Goal: Task Accomplishment & Management: Manage account settings

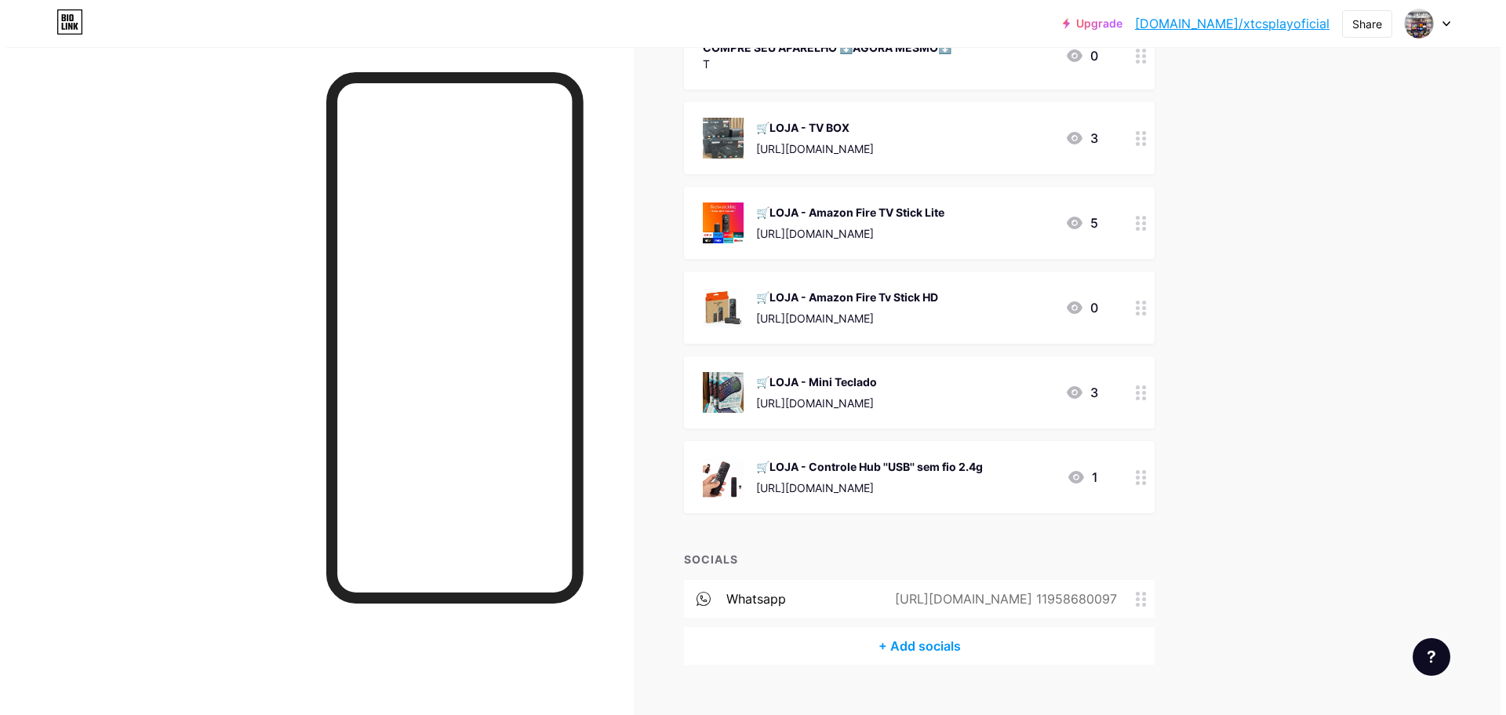
scroll to position [314, 0]
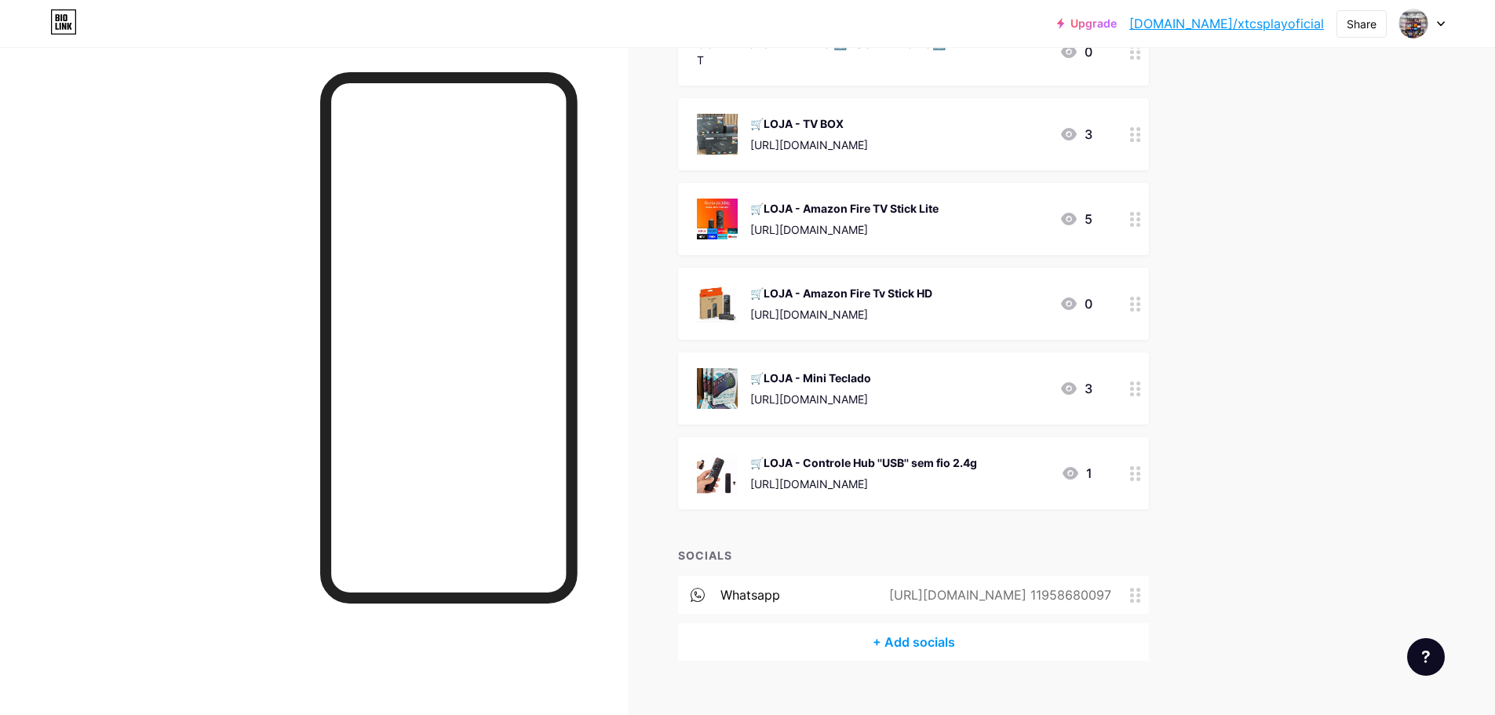
click at [861, 135] on div "🛒LOJA - TV BOX [URL][DOMAIN_NAME]" at bounding box center [809, 134] width 118 height 41
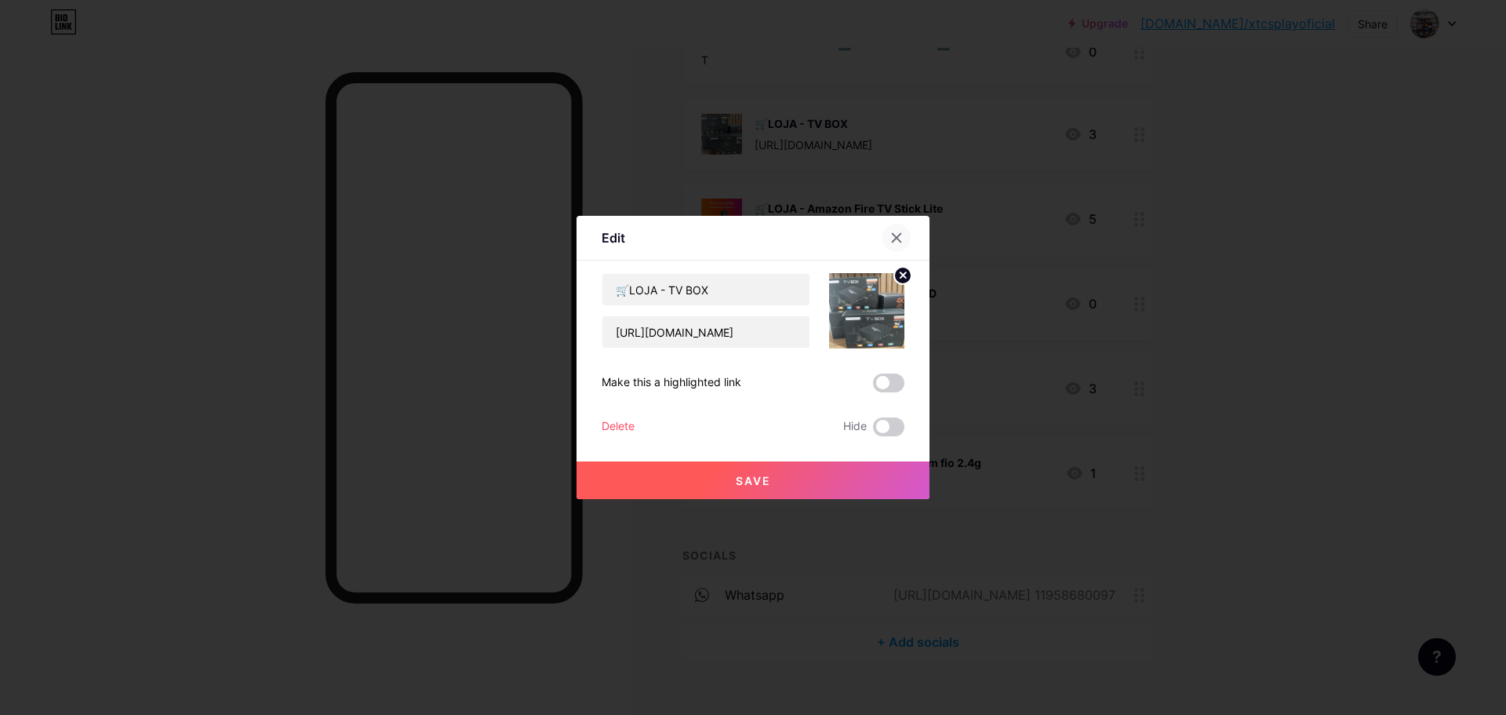
click at [891, 235] on icon at bounding box center [896, 237] width 13 height 13
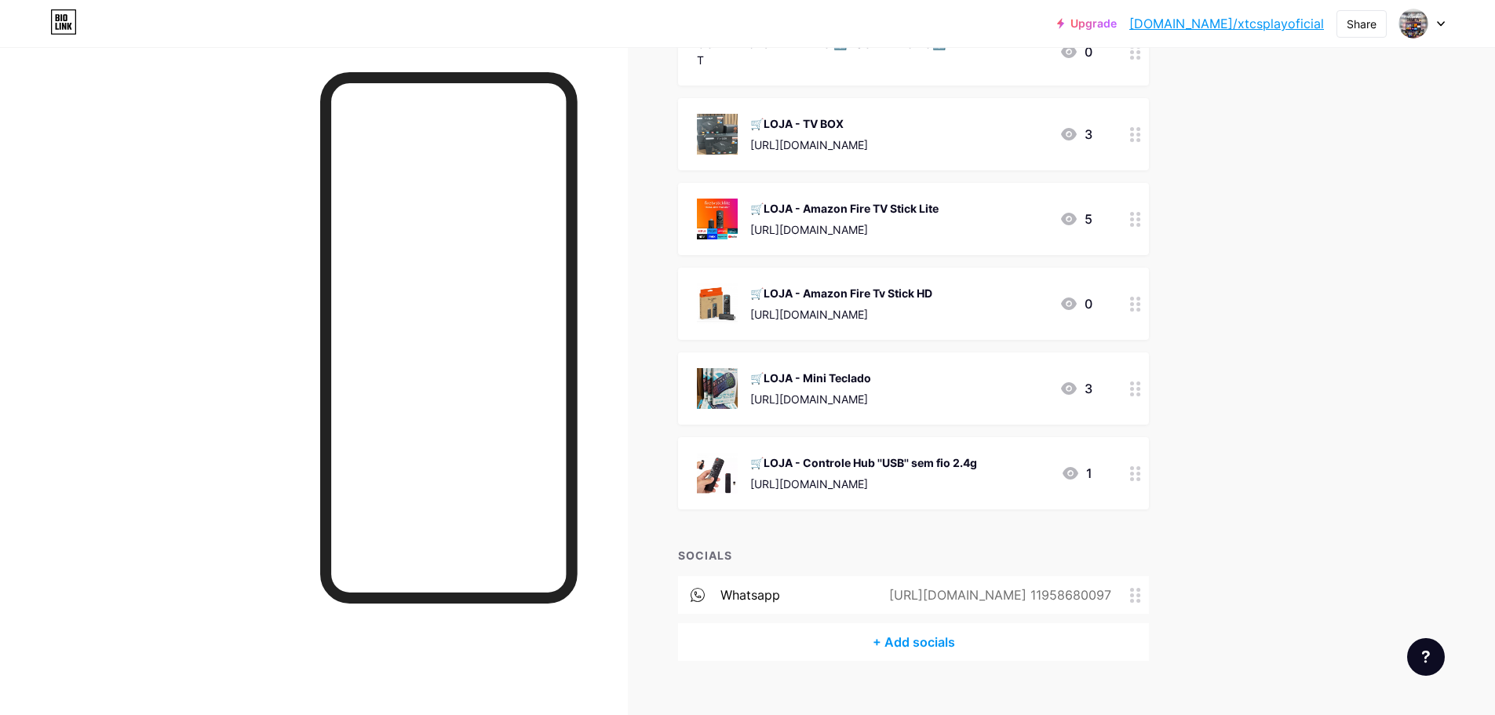
click at [868, 134] on div "🛒LOJA - TV BOX [URL][DOMAIN_NAME]" at bounding box center [809, 134] width 118 height 41
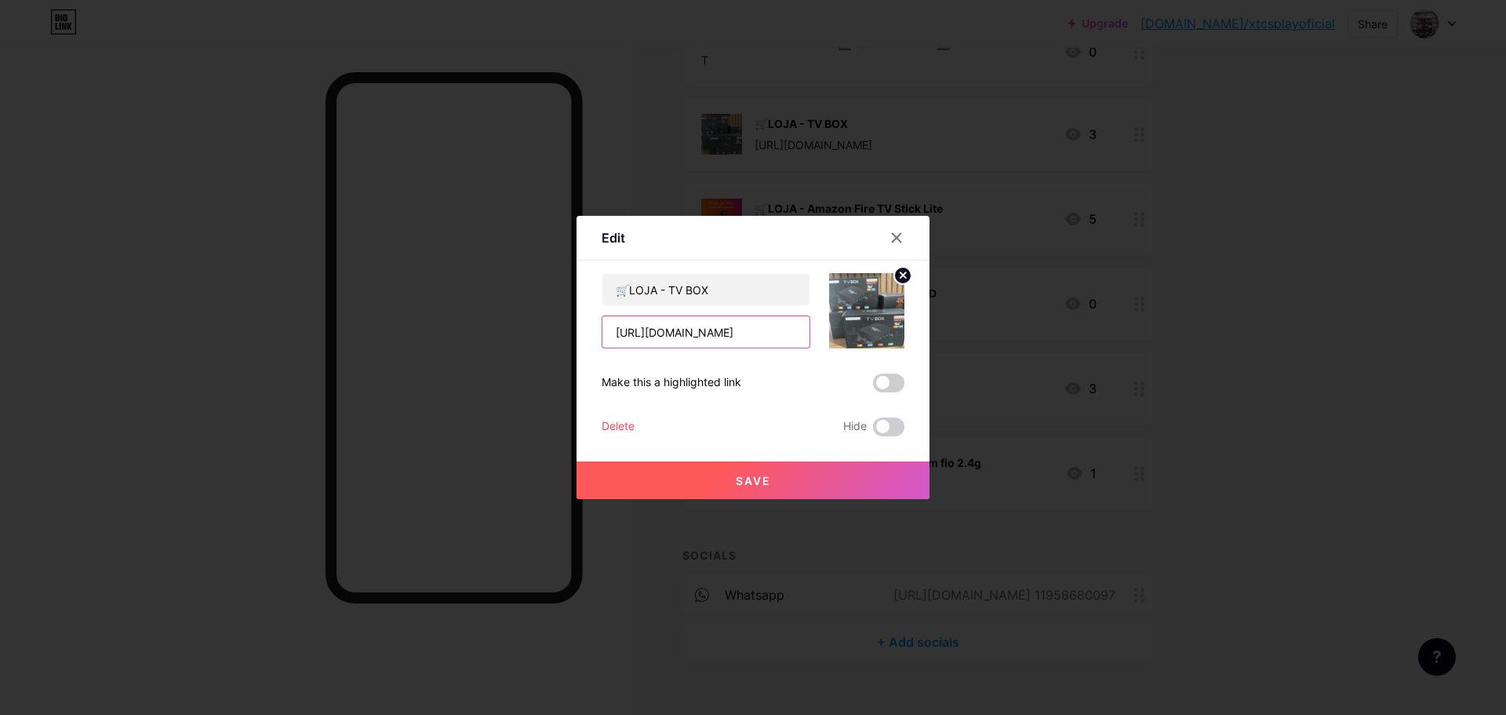
click at [746, 321] on input "[URL][DOMAIN_NAME]" at bounding box center [706, 331] width 207 height 31
paste input "1999891226/"
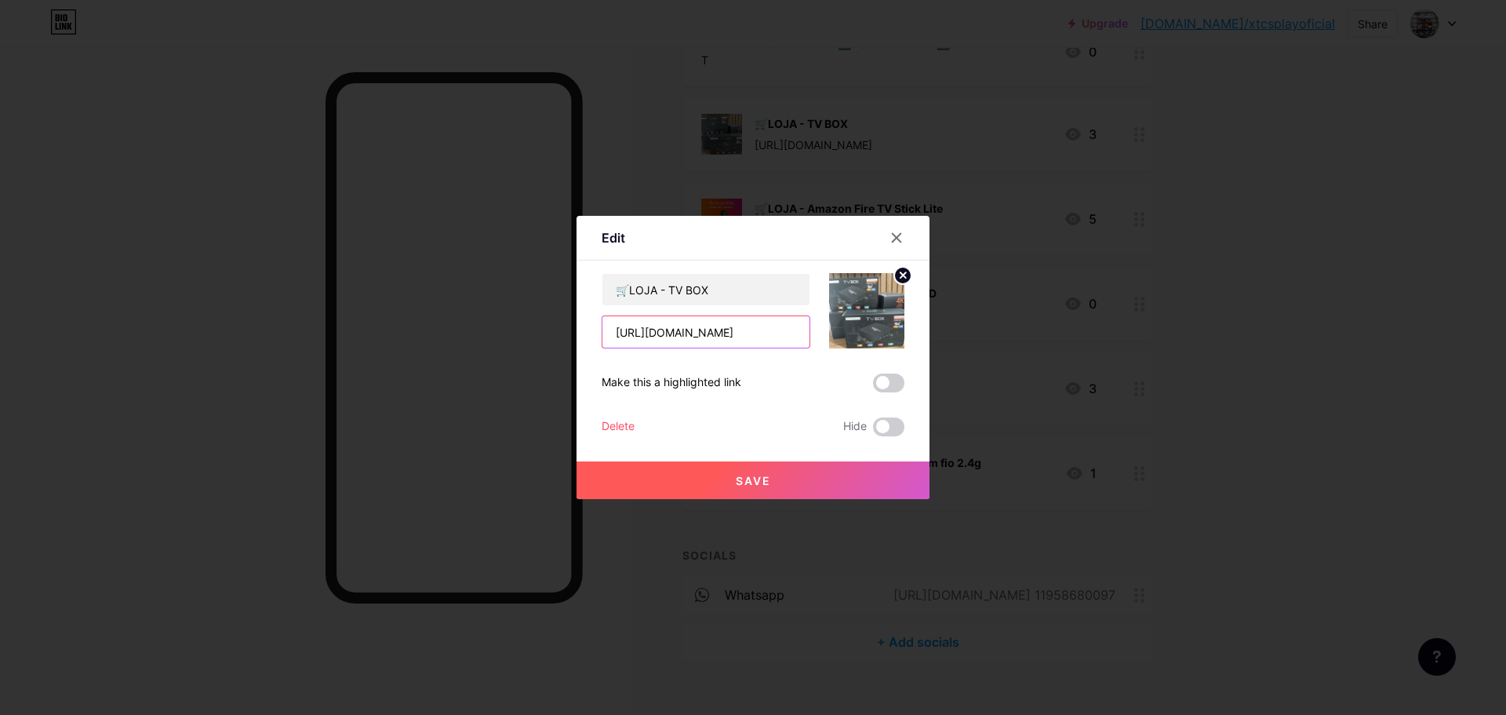
type input "[URL][DOMAIN_NAME]"
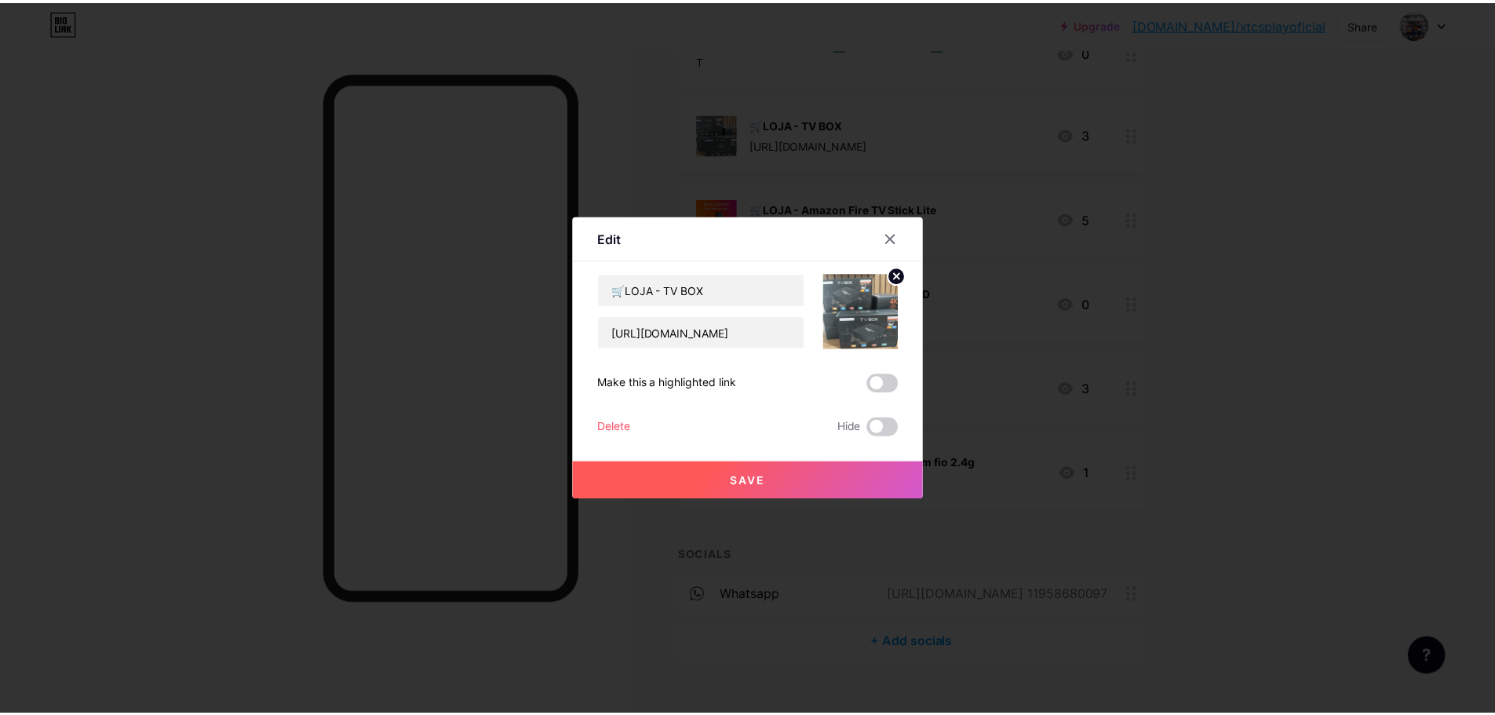
scroll to position [0, 0]
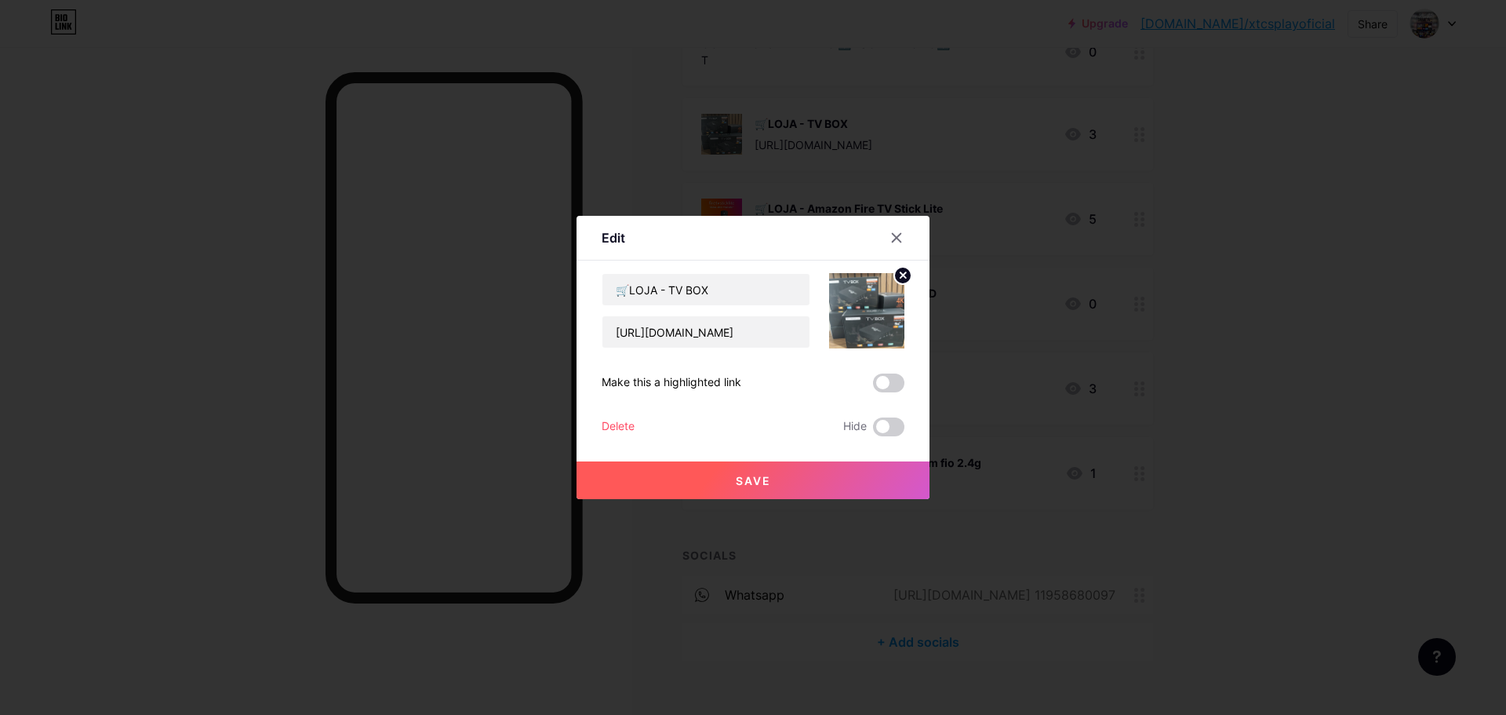
click at [803, 476] on button "Save" at bounding box center [753, 480] width 353 height 38
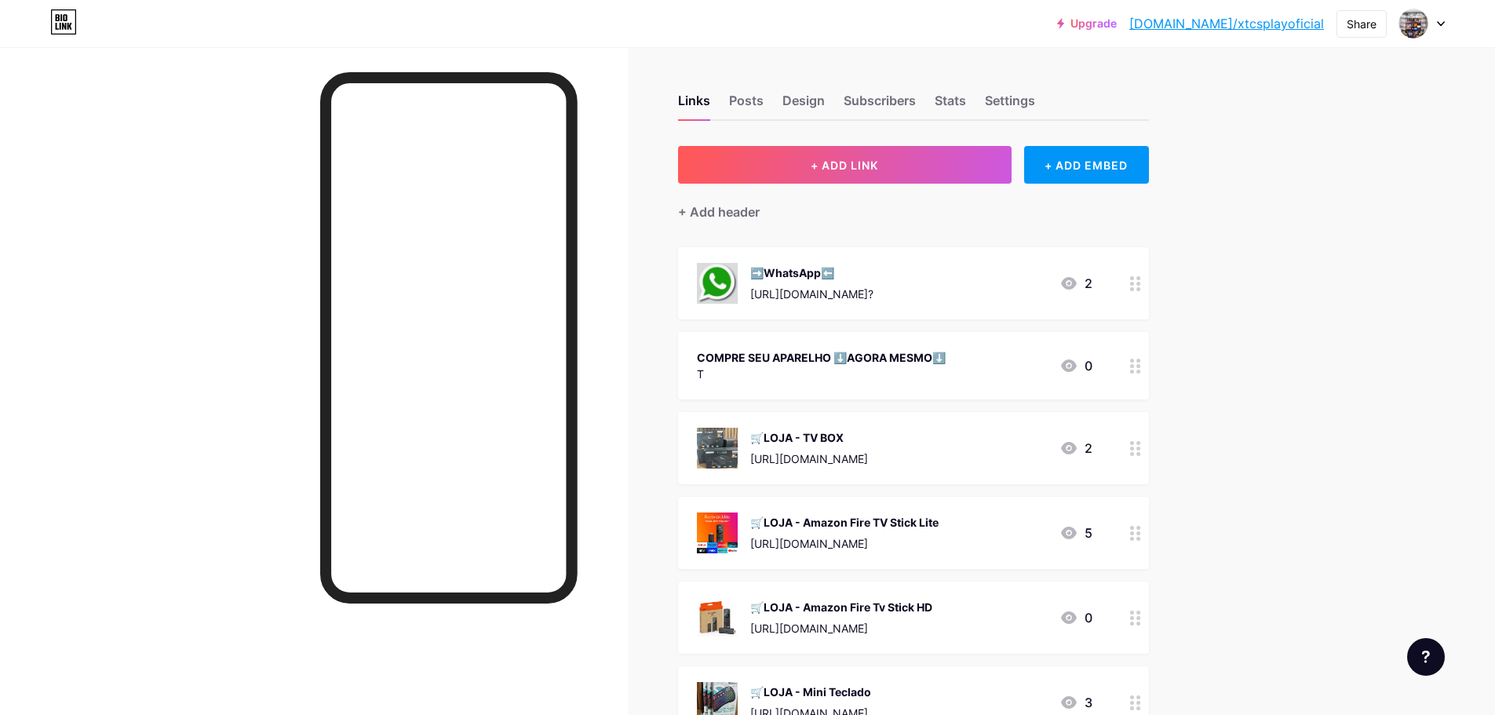
click at [1445, 26] on div "Upgrade [DOMAIN_NAME]/xtcspl... [DOMAIN_NAME]/xtcsplayoficial Share Switch acco…" at bounding box center [747, 23] width 1495 height 28
click at [1435, 16] on div at bounding box center [1422, 23] width 46 height 28
click at [1302, 220] on li "Logout" at bounding box center [1346, 220] width 195 height 42
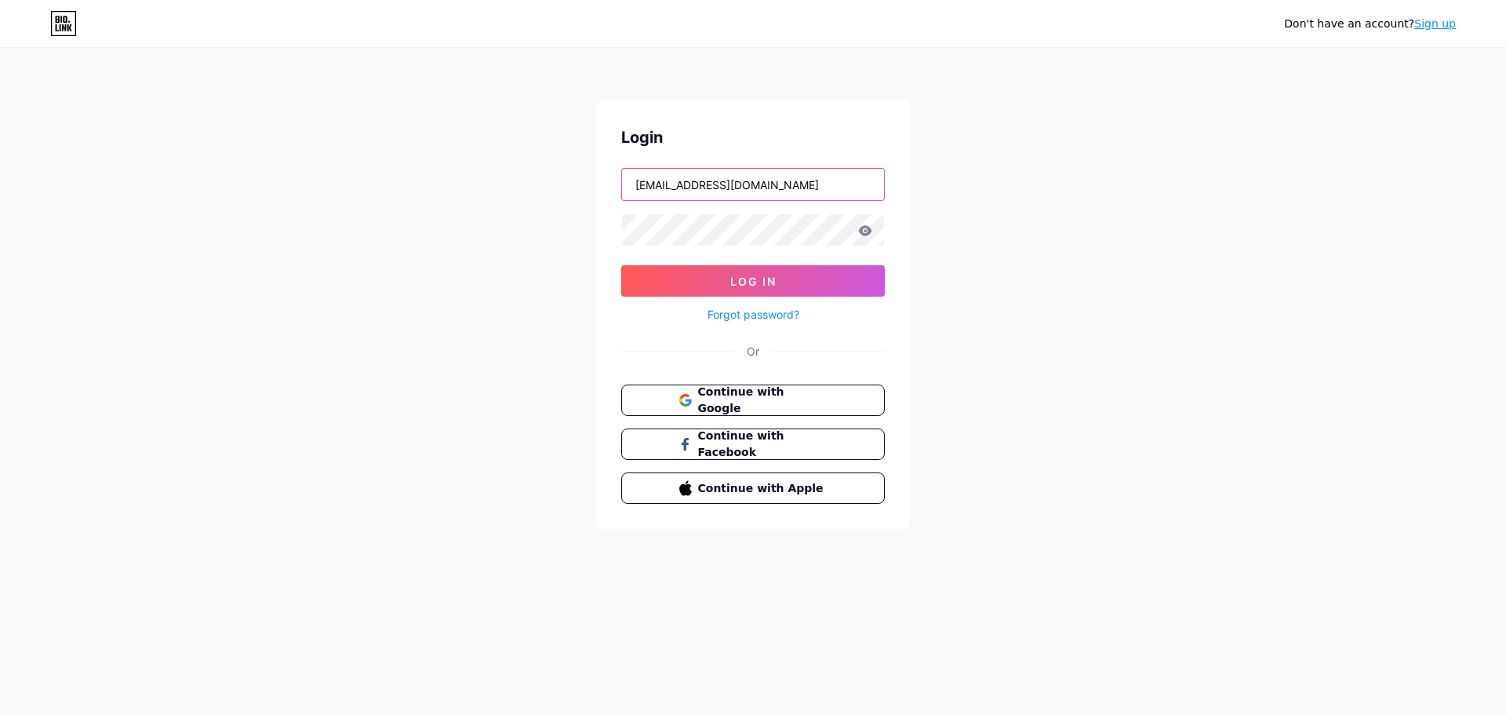
click at [769, 181] on input "[EMAIL_ADDRESS][DOMAIN_NAME]" at bounding box center [753, 184] width 262 height 31
click at [763, 192] on input "[EMAIL_ADDRESS][DOMAIN_NAME]" at bounding box center [753, 184] width 262 height 31
type input "[EMAIL_ADDRESS][DOMAIN_NAME]"
click at [769, 272] on button "Log In" at bounding box center [753, 280] width 264 height 31
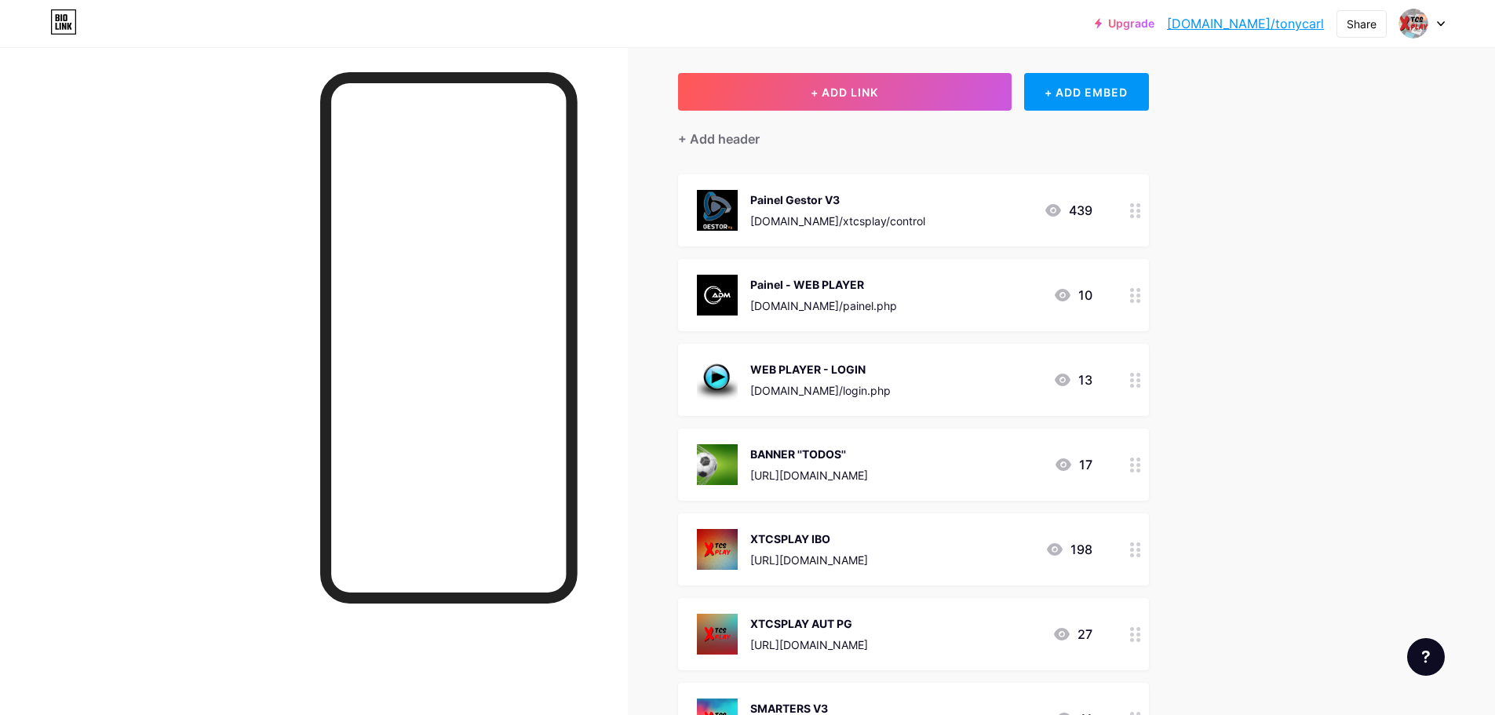
scroll to position [78, 0]
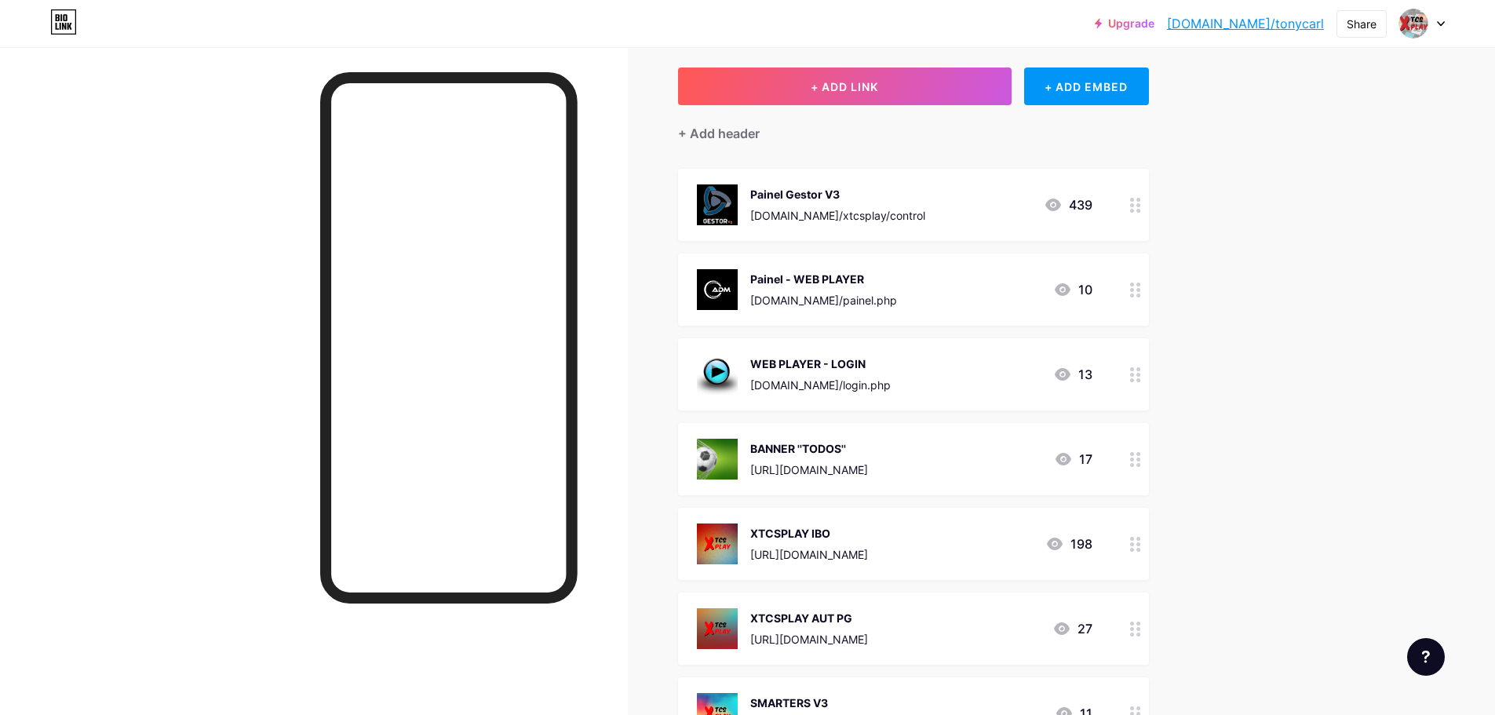
click at [1141, 456] on icon at bounding box center [1135, 459] width 11 height 15
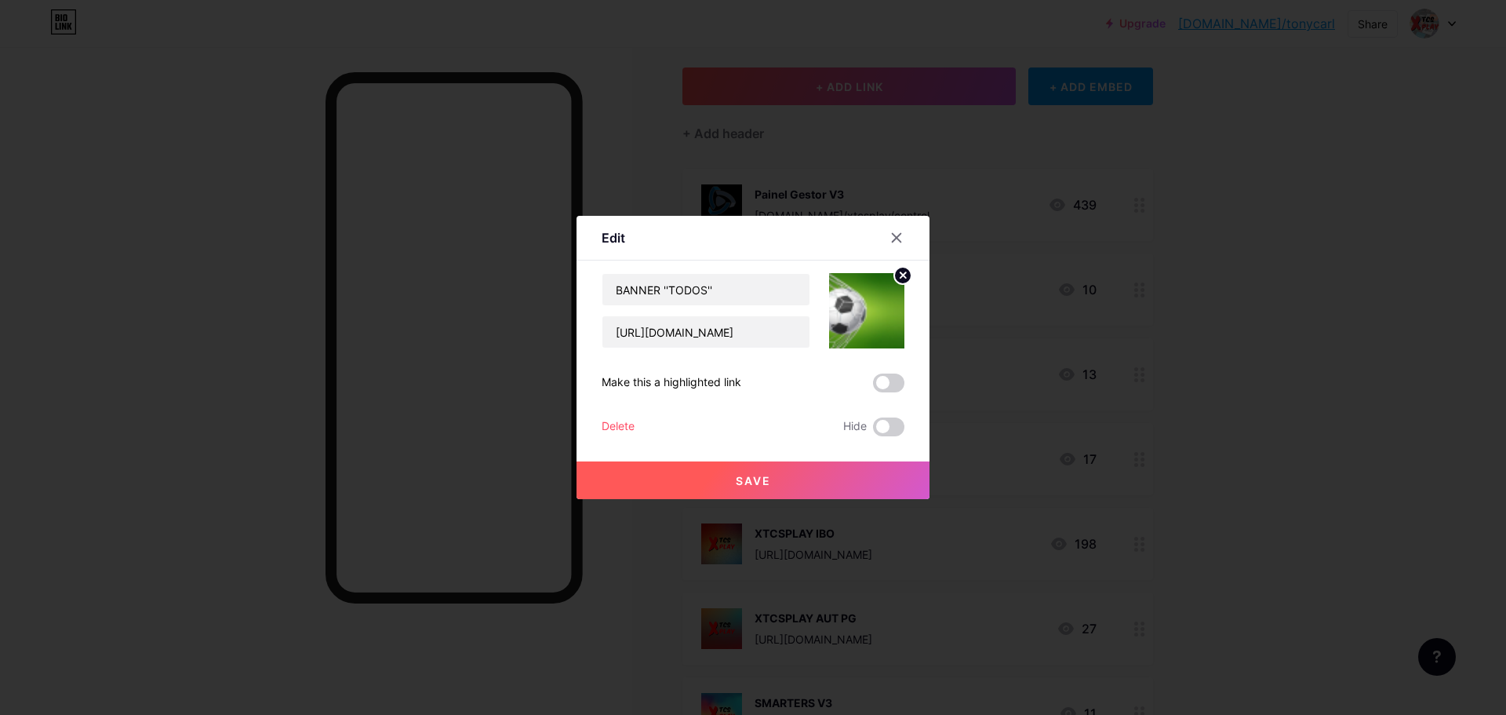
click at [607, 432] on div "Delete" at bounding box center [618, 426] width 33 height 19
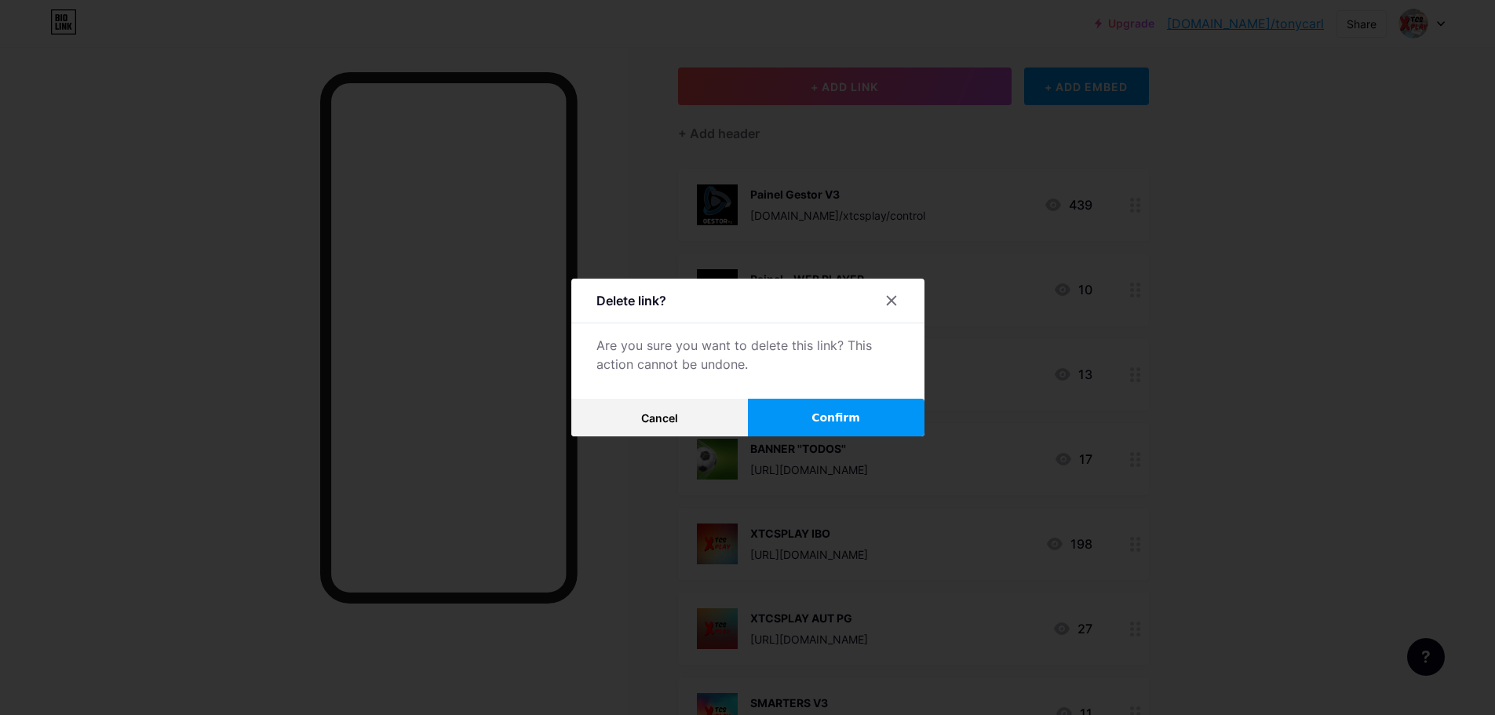
click at [865, 424] on button "Confirm" at bounding box center [836, 418] width 177 height 38
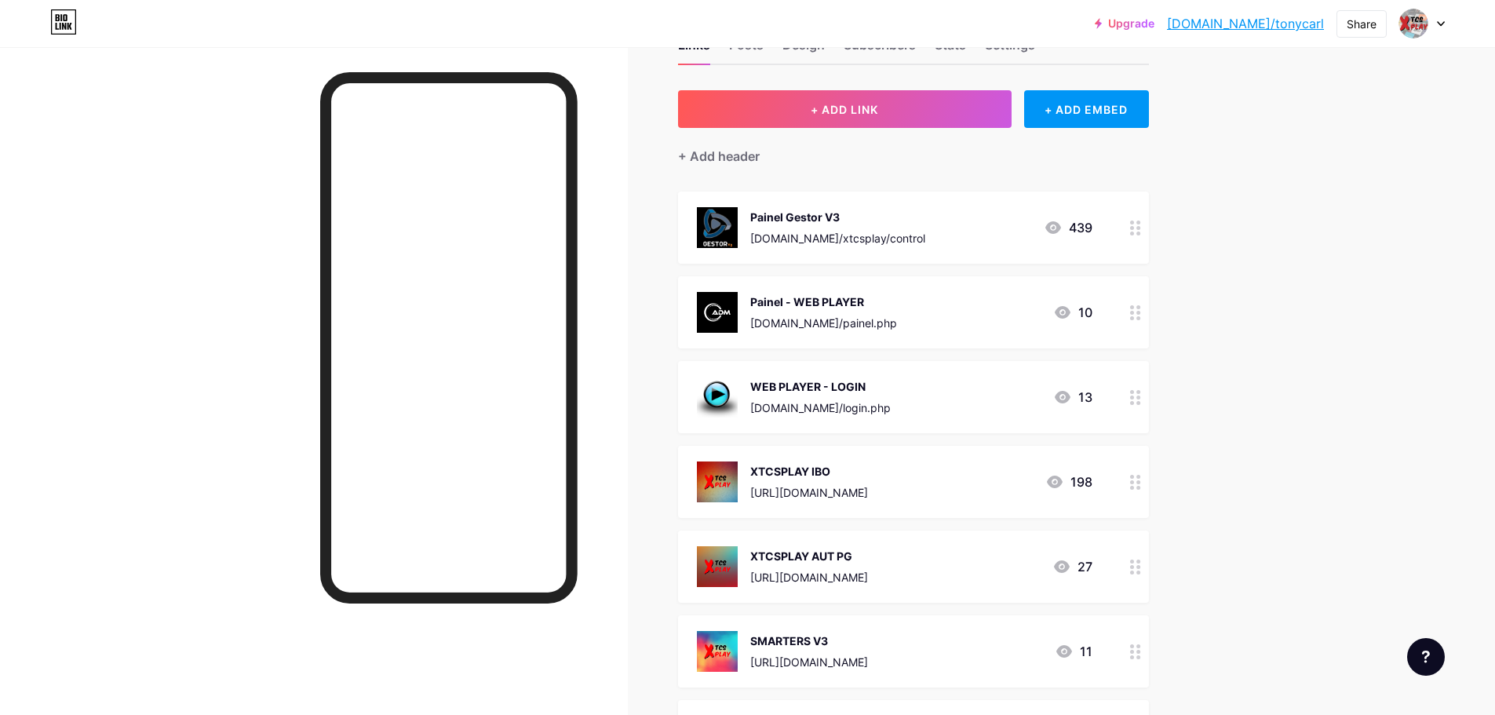
scroll to position [0, 0]
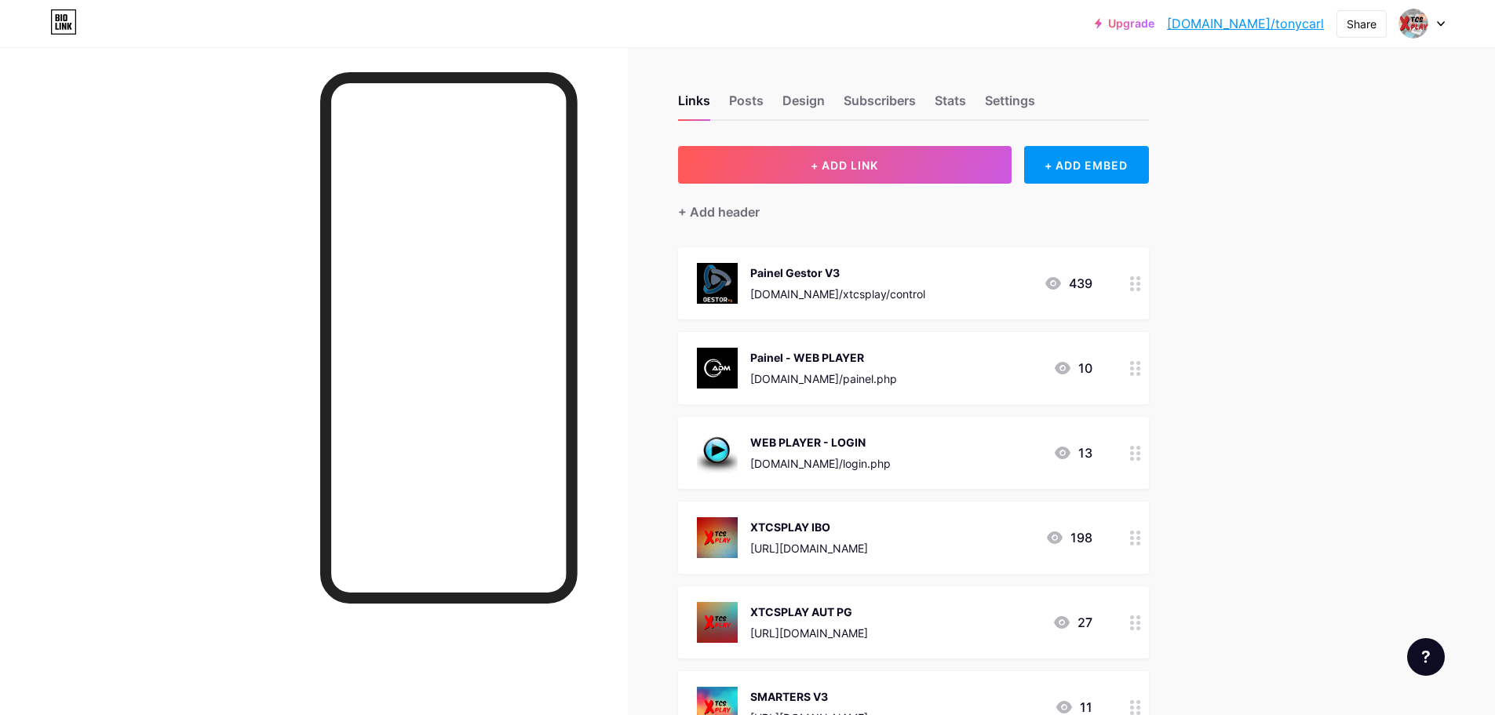
click at [1139, 366] on icon at bounding box center [1135, 368] width 11 height 15
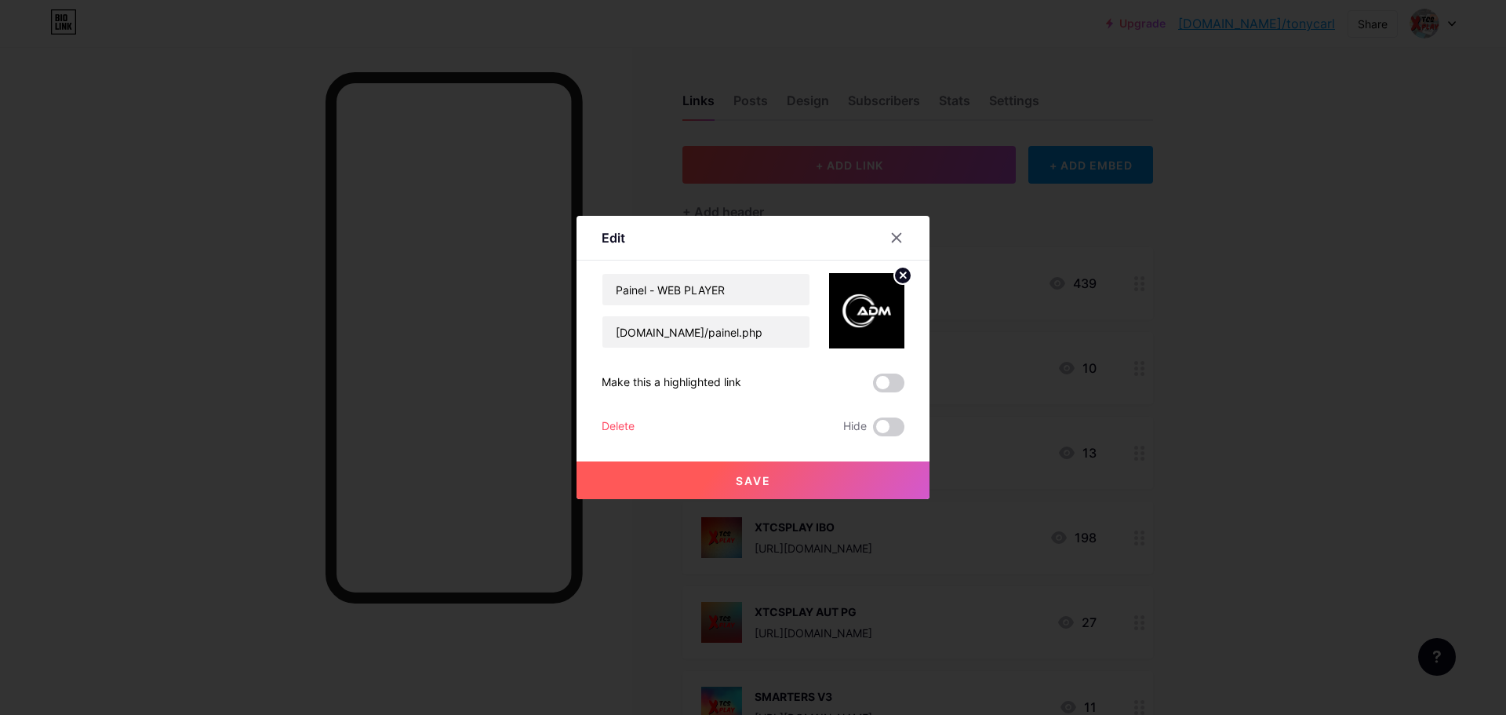
click at [623, 432] on div "Delete" at bounding box center [618, 426] width 33 height 19
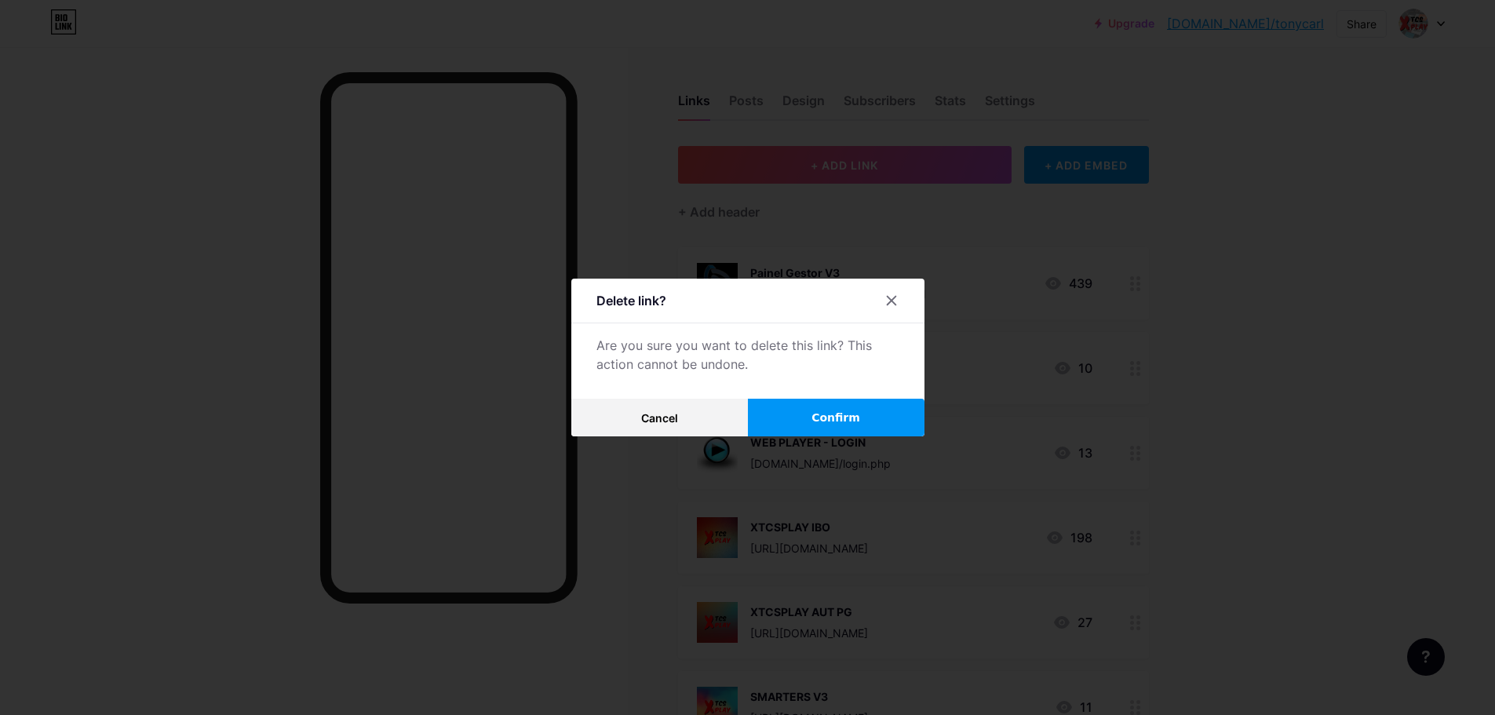
click at [840, 417] on span "Confirm" at bounding box center [835, 418] width 49 height 16
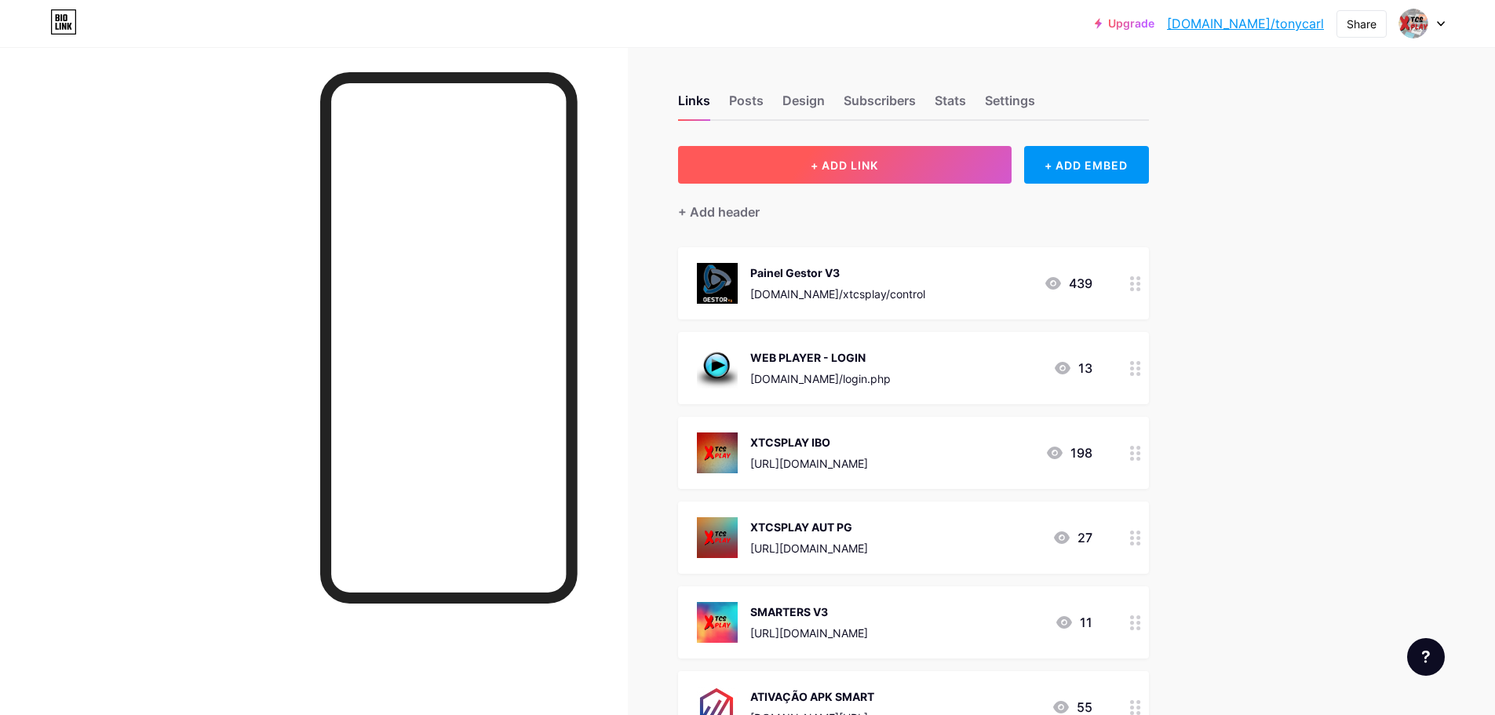
click at [896, 152] on button "+ ADD LINK" at bounding box center [844, 165] width 333 height 38
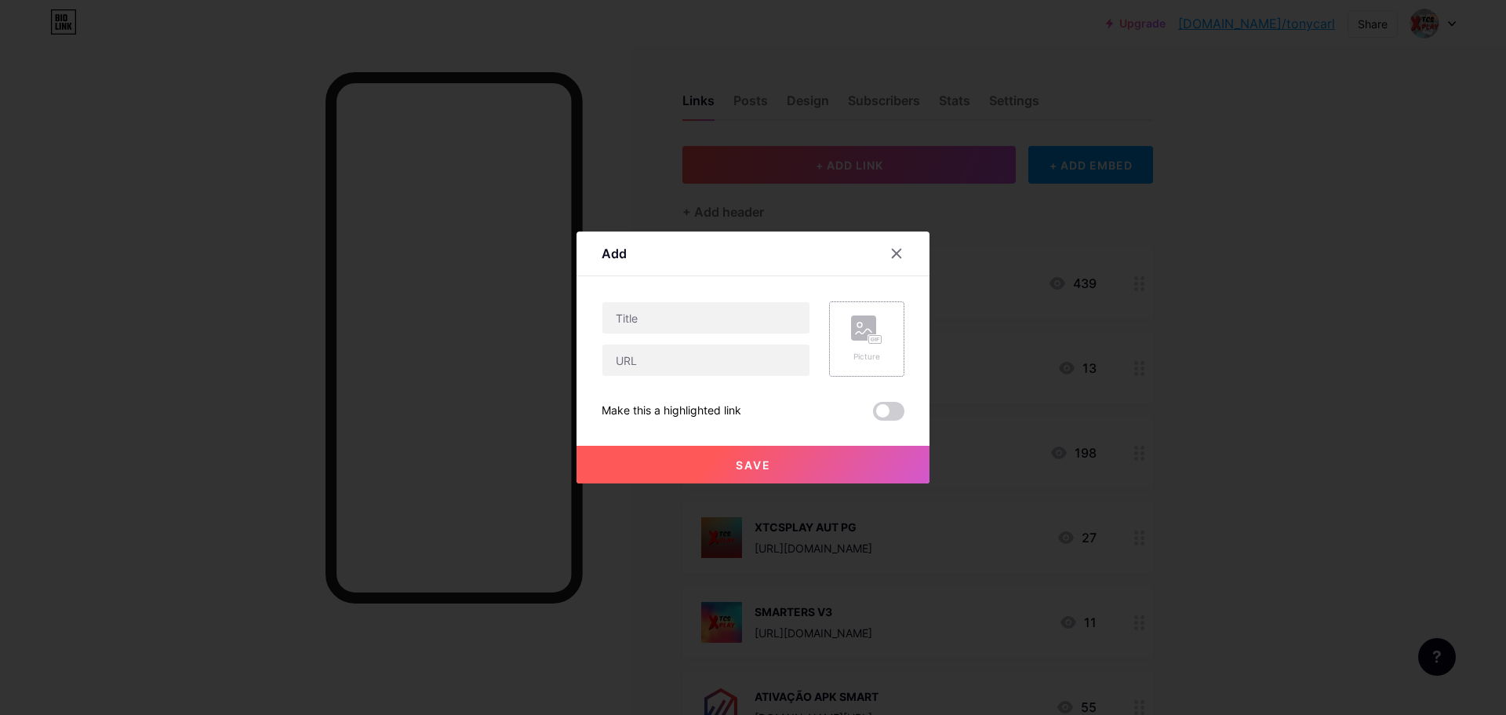
click at [861, 333] on rect at bounding box center [863, 327] width 25 height 25
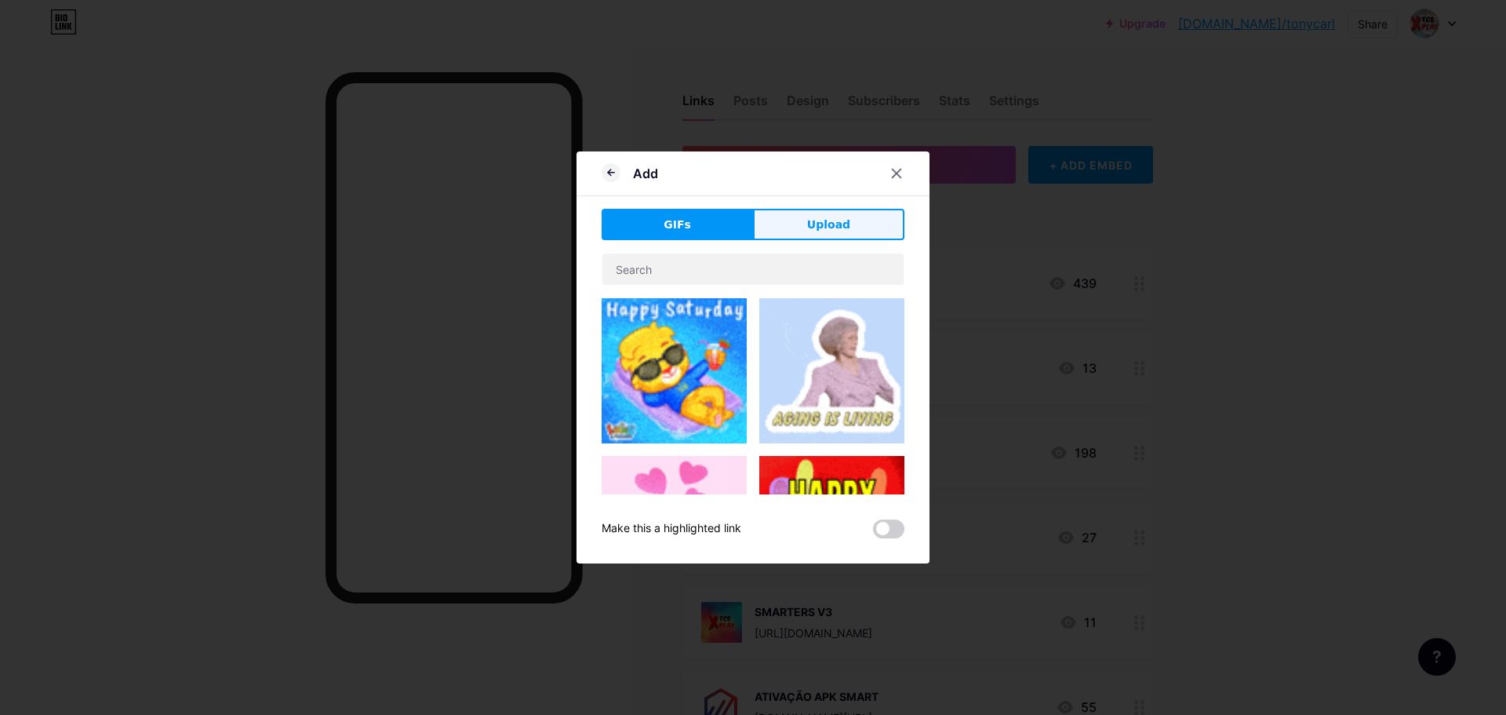
click at [846, 222] on span "Upload" at bounding box center [828, 225] width 43 height 16
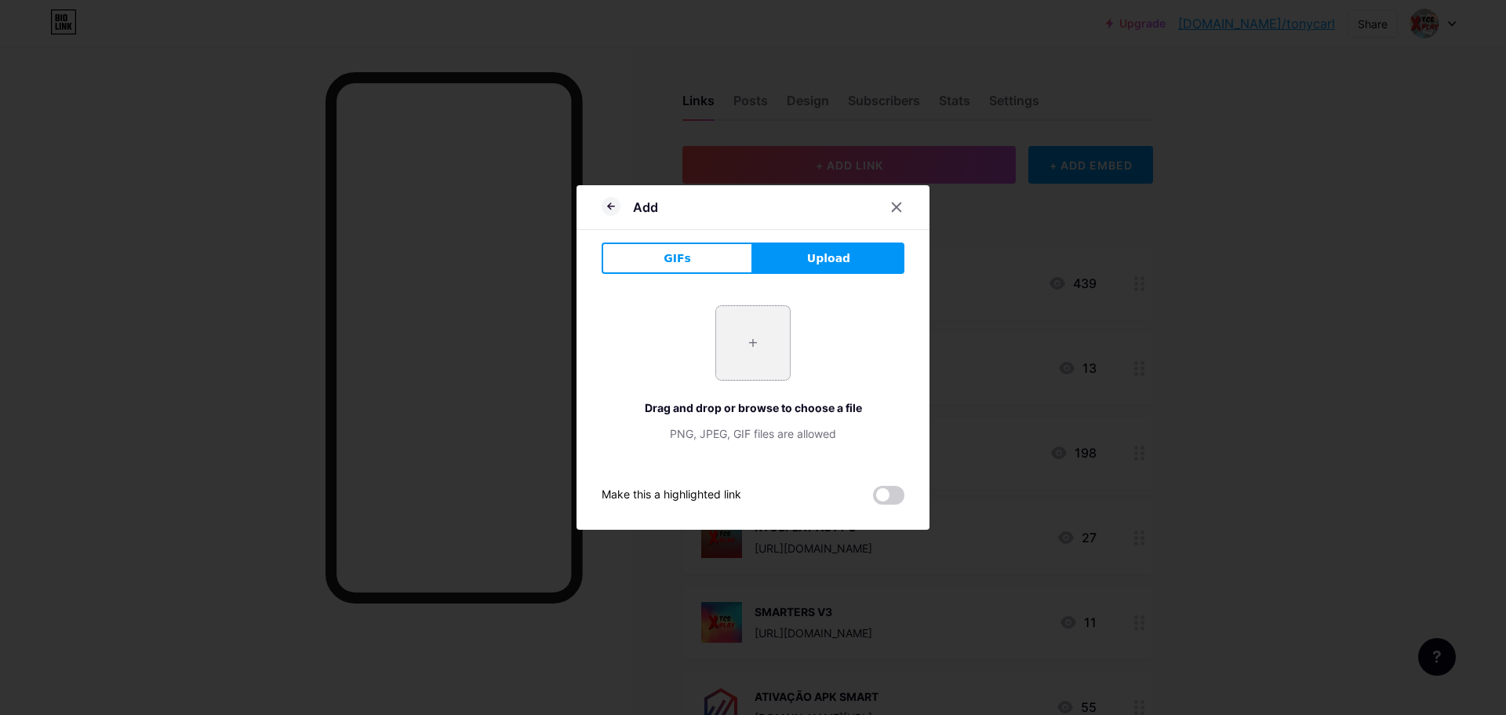
click at [763, 363] on input "file" at bounding box center [753, 343] width 74 height 74
type input "C:\fakepath\0 prata.jpg"
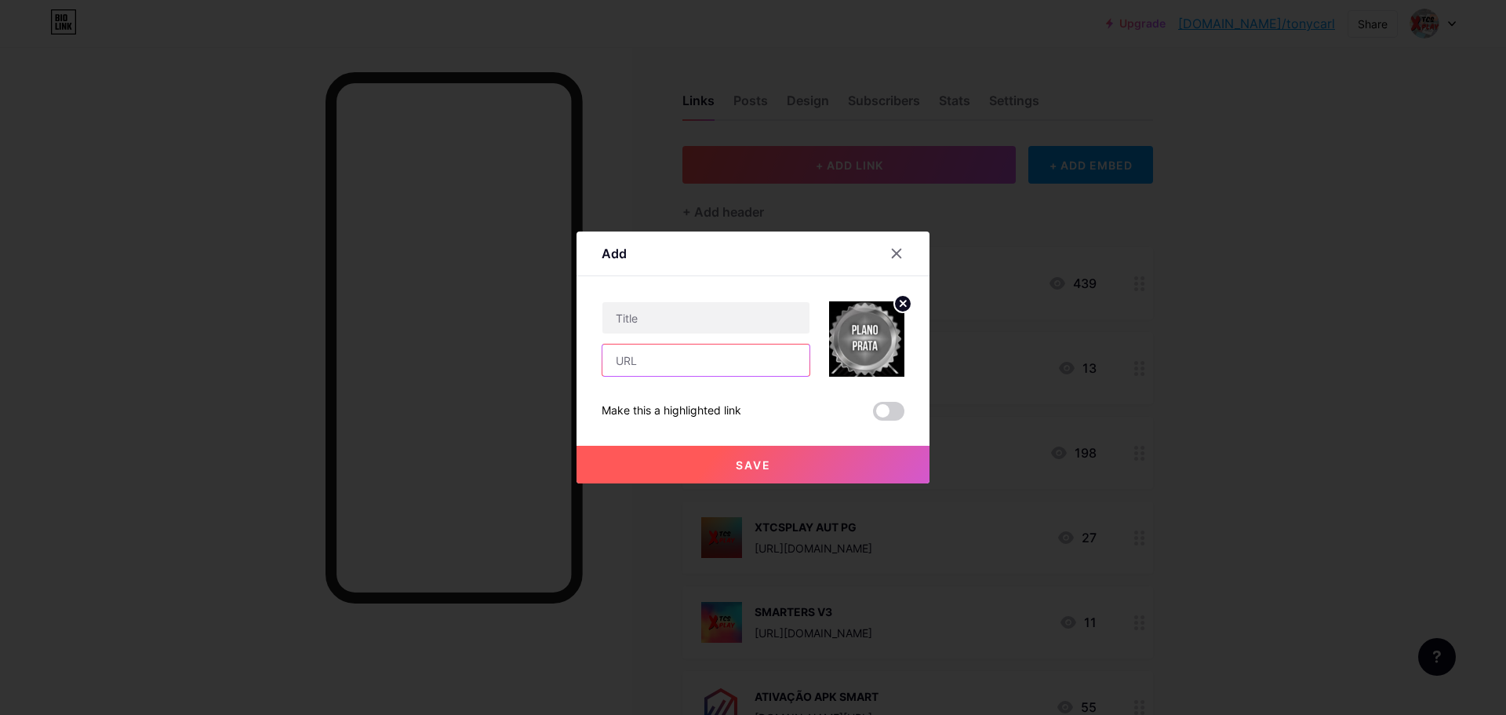
click at [672, 370] on input "text" at bounding box center [706, 359] width 207 height 31
paste input "[URL][DOMAIN_NAME]"
type input "[URL][DOMAIN_NAME]"
click at [684, 319] on input "text" at bounding box center [706, 317] width 207 height 31
click at [708, 326] on input "text" at bounding box center [706, 317] width 207 height 31
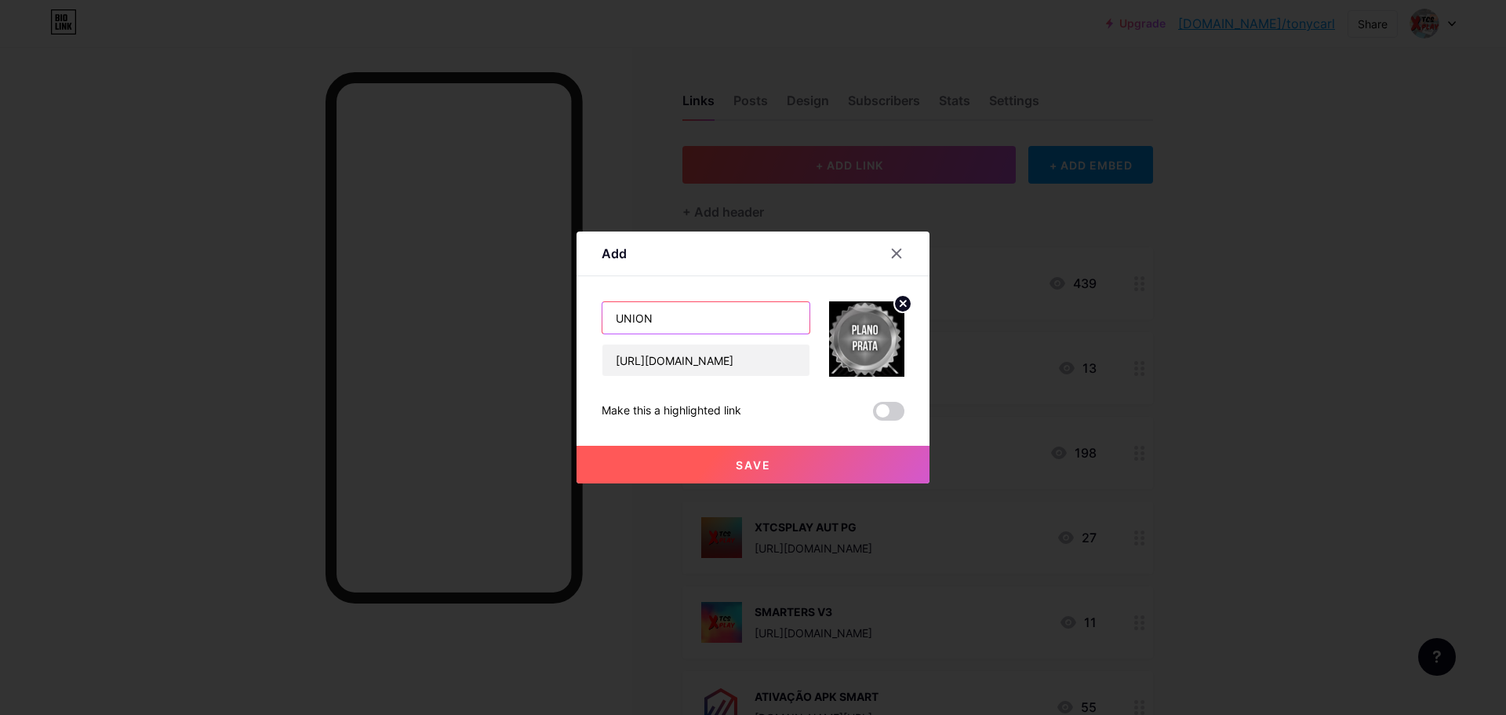
type input "UNION"
click at [716, 464] on button "Save" at bounding box center [753, 465] width 353 height 38
